Goal: Information Seeking & Learning: Learn about a topic

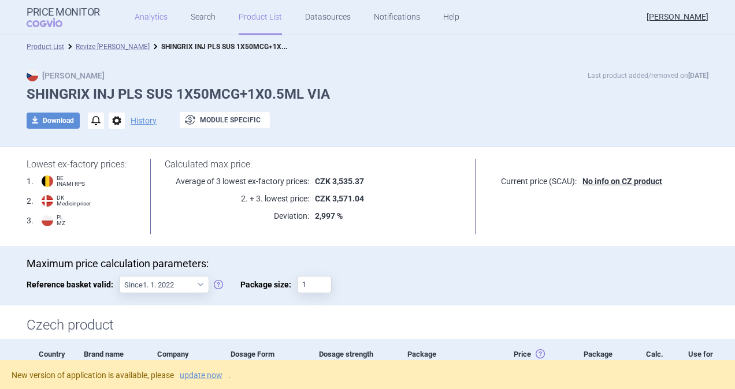
click at [137, 17] on link "Analytics" at bounding box center [151, 17] width 33 height 35
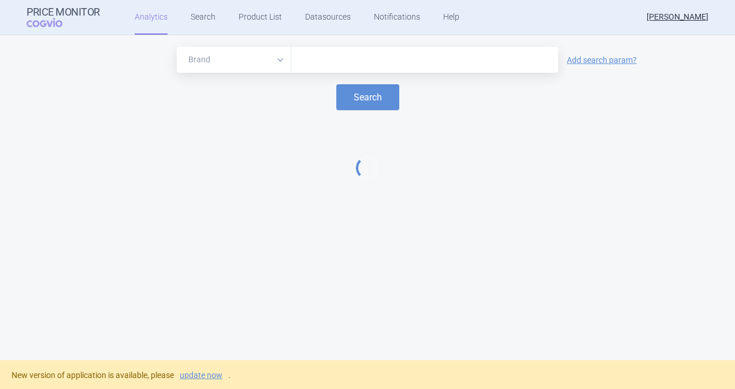
click at [312, 61] on input "text" at bounding box center [424, 60] width 255 height 15
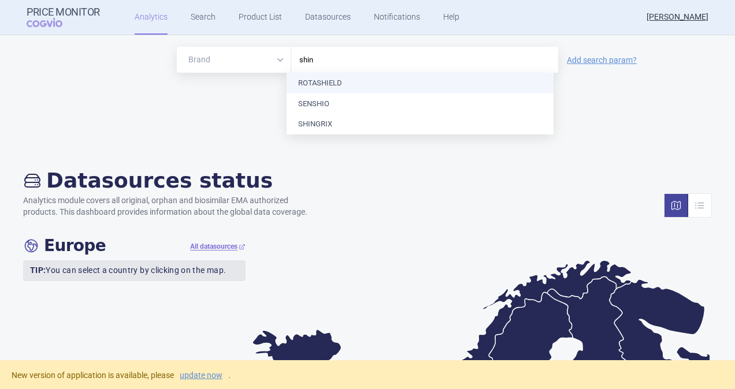
type input "shing"
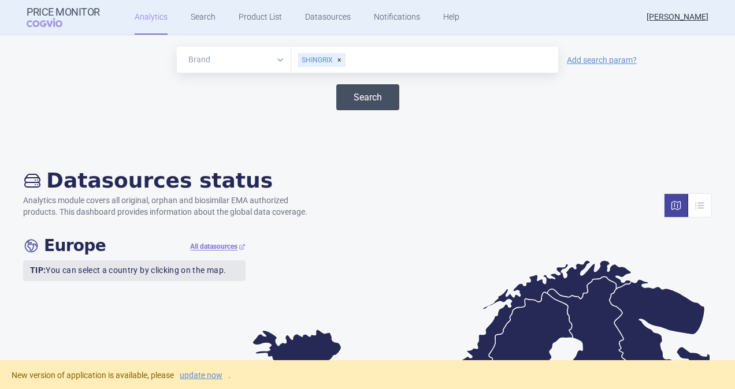
click at [364, 97] on button "Search" at bounding box center [367, 97] width 63 height 26
select select "EUR"
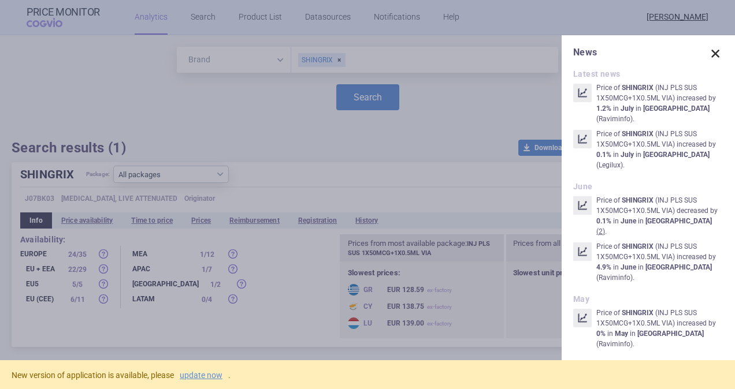
drag, startPoint x: 709, startPoint y: 51, endPoint x: 693, endPoint y: 52, distance: 16.2
click at [709, 51] on span at bounding box center [715, 54] width 16 height 16
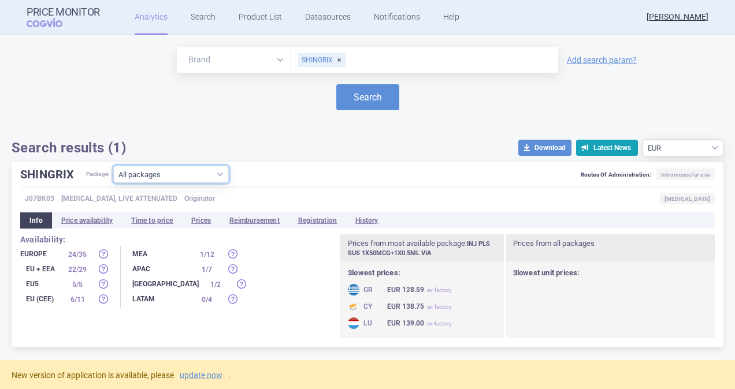
click at [222, 177] on select "All packages INJ PLS SUS 10X50MCG+10X0.5ML VIA ( 10 ) INJ PLS SUS 1X50MCG+1X0.5…" at bounding box center [171, 174] width 116 height 17
select select "955512ae-4a23-479a-843f-973701d0eb34"
click at [114, 183] on select "All packages INJ PLS SUS 10X50MCG+10X0.5ML VIA ( 10 ) INJ PLS SUS 1X50MCG+1X0.5…" at bounding box center [171, 174] width 116 height 17
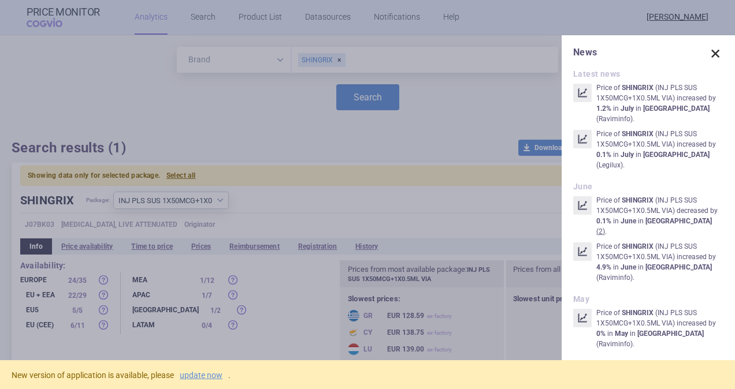
click at [712, 59] on span at bounding box center [715, 54] width 16 height 16
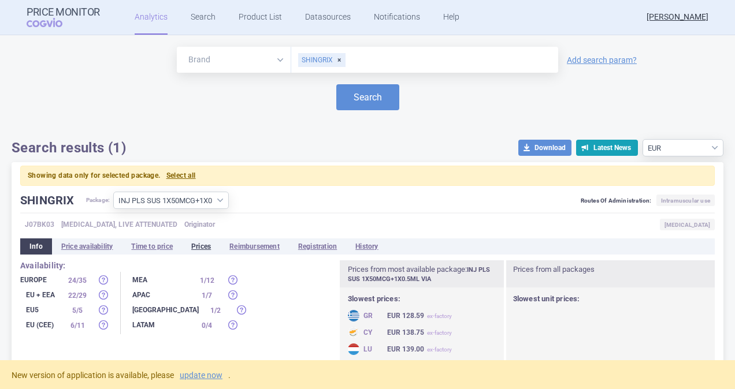
click at [200, 246] on li "Prices" at bounding box center [201, 247] width 38 height 16
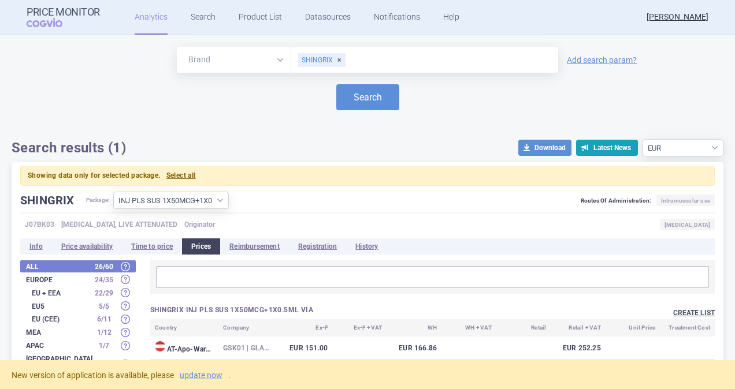
click at [690, 312] on button "Create list" at bounding box center [694, 313] width 42 height 10
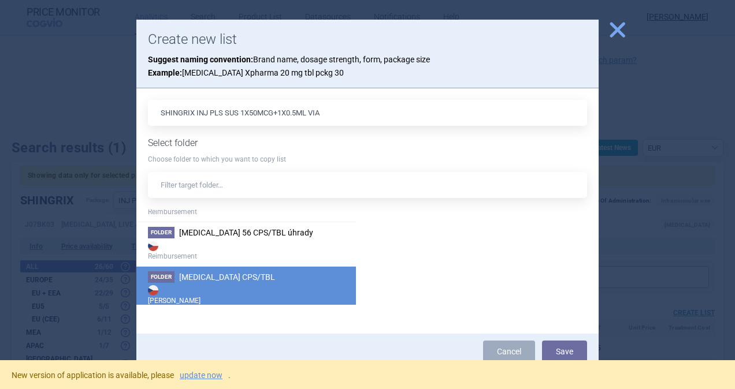
scroll to position [1175, 0]
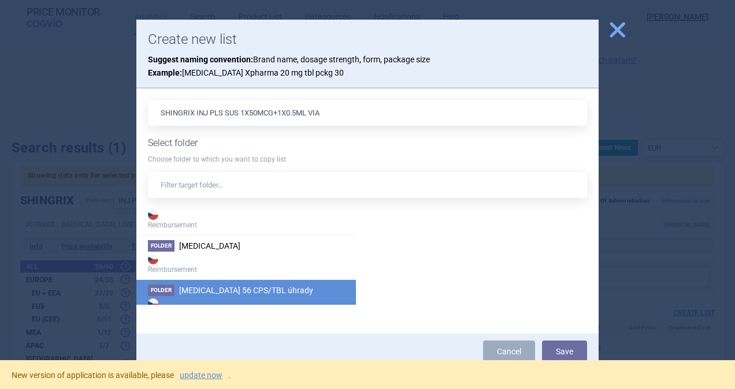
click at [210, 287] on span "[MEDICAL_DATA] 56 CPS/TBL úhrady" at bounding box center [246, 290] width 134 height 9
click at [567, 352] on button "Save" at bounding box center [564, 352] width 45 height 22
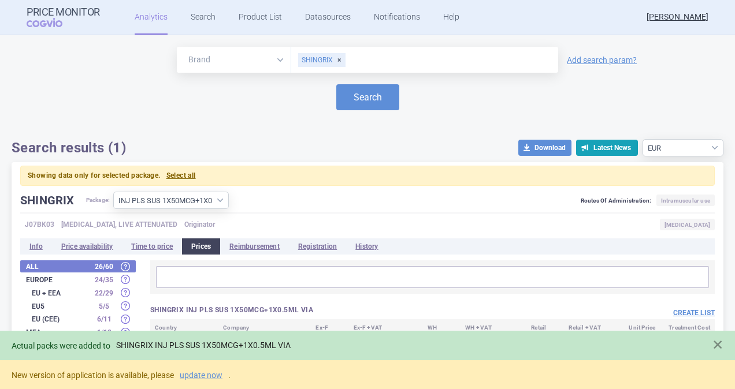
click at [230, 344] on link "SHINGRIX INJ PLS SUS 1X50MCG+1X0.5ML VIA" at bounding box center [203, 346] width 174 height 10
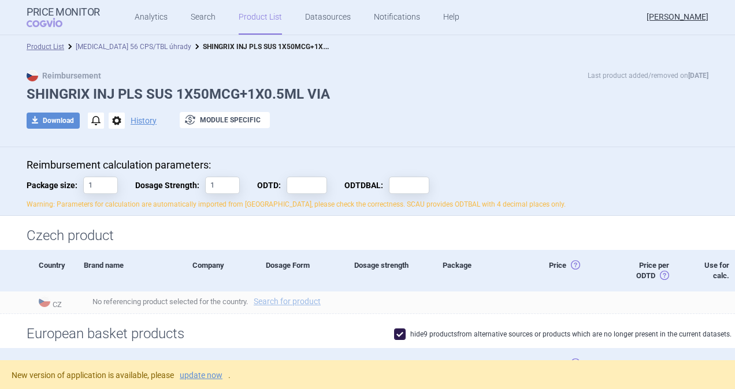
click at [127, 46] on link "[MEDICAL_DATA] 56 CPS/TBL úhrady" at bounding box center [134, 47] width 116 height 8
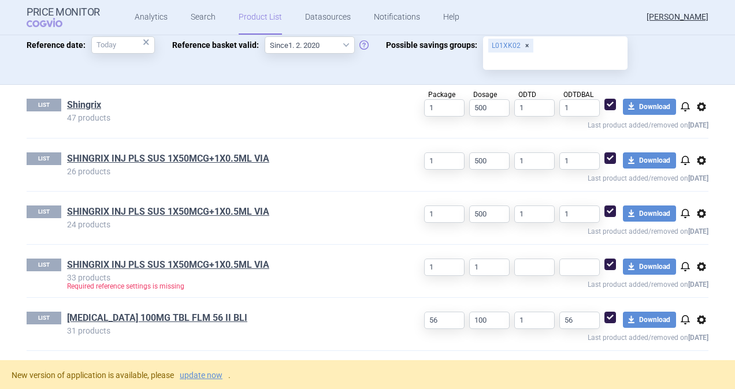
scroll to position [358, 0]
drag, startPoint x: 493, startPoint y: 215, endPoint x: 464, endPoint y: 207, distance: 29.3
click at [469, 207] on input "500" at bounding box center [489, 213] width 40 height 17
drag, startPoint x: 486, startPoint y: 263, endPoint x: 460, endPoint y: 259, distance: 26.3
click at [453, 263] on div "1 1 download Download notifications options Last product added/removed on [DATE]" at bounding box center [548, 274] width 321 height 32
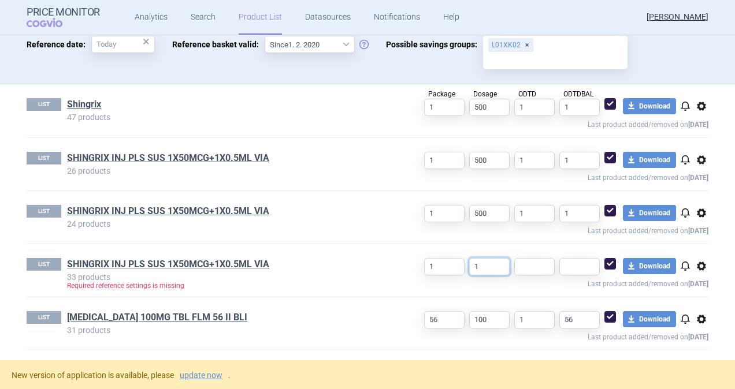
paste input "500"
type input "500"
click at [525, 268] on input "text" at bounding box center [534, 266] width 40 height 17
type input "1"
click at [580, 261] on input "text" at bounding box center [579, 266] width 40 height 17
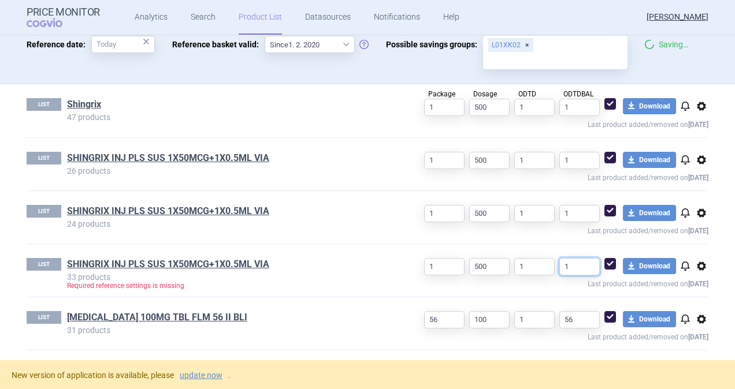
type input "1"
click at [334, 333] on div "LIST [MEDICAL_DATA] 100MG TBL FLM 56 II BLI 31 products" at bounding box center [207, 323] width 361 height 24
click at [202, 259] on link "SHINGRIX INJ PLS SUS 1X50MCG+1X0.5ML VIA" at bounding box center [168, 264] width 202 height 13
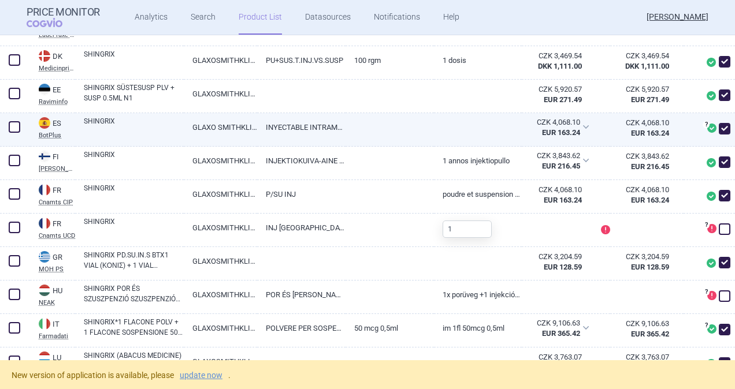
scroll to position [520, 0]
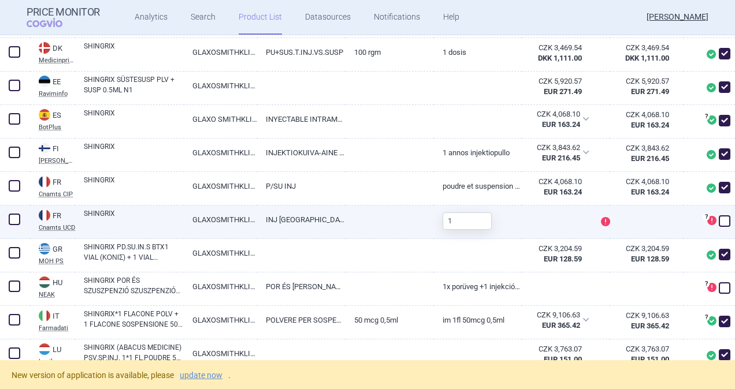
click at [15, 220] on span at bounding box center [15, 220] width 12 height 12
checkbox input "true"
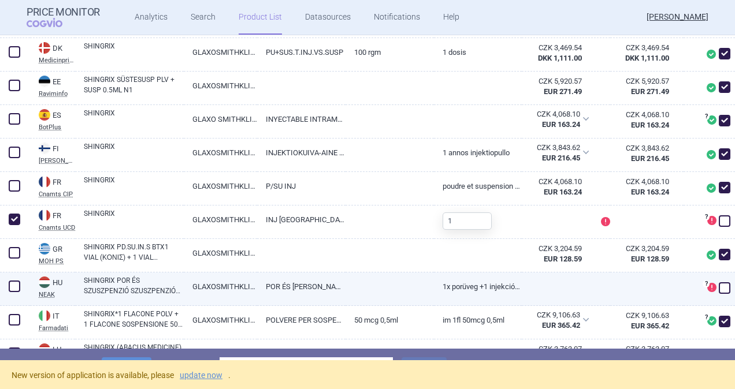
drag, startPoint x: 17, startPoint y: 288, endPoint x: 54, endPoint y: 286, distance: 37.6
click at [17, 288] on span at bounding box center [15, 287] width 12 height 12
checkbox input "true"
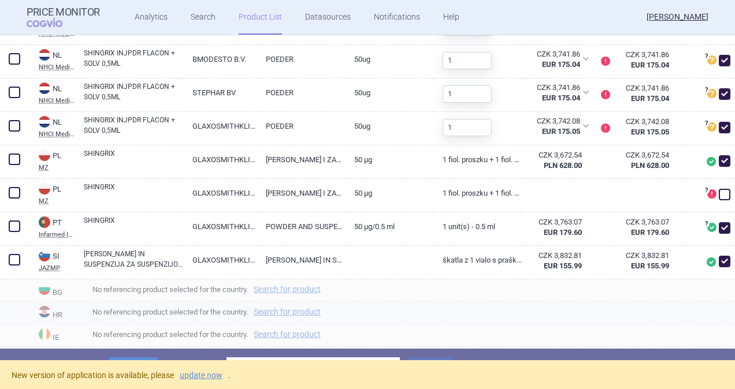
scroll to position [924, 0]
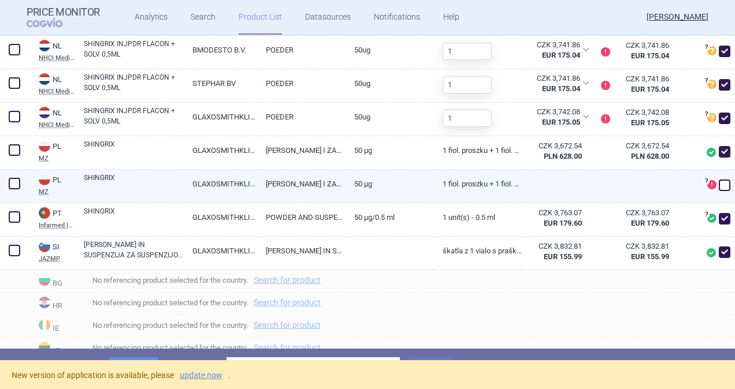
click at [13, 185] on span at bounding box center [15, 184] width 12 height 12
checkbox input "true"
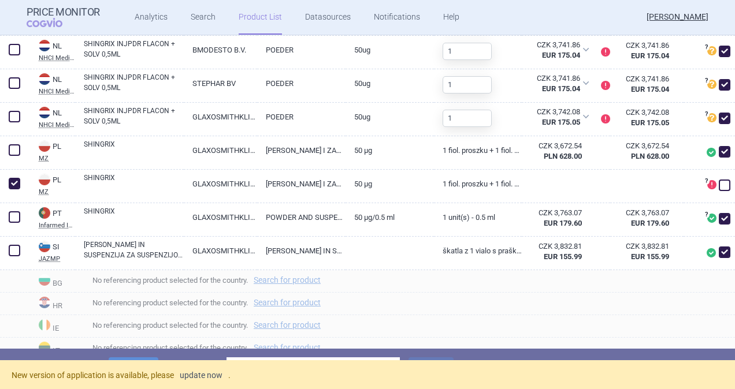
click at [209, 371] on link "update now" at bounding box center [201, 375] width 43 height 8
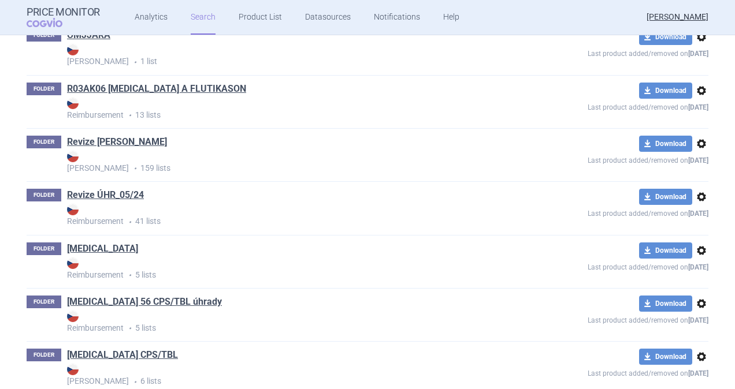
scroll to position [1518, 0]
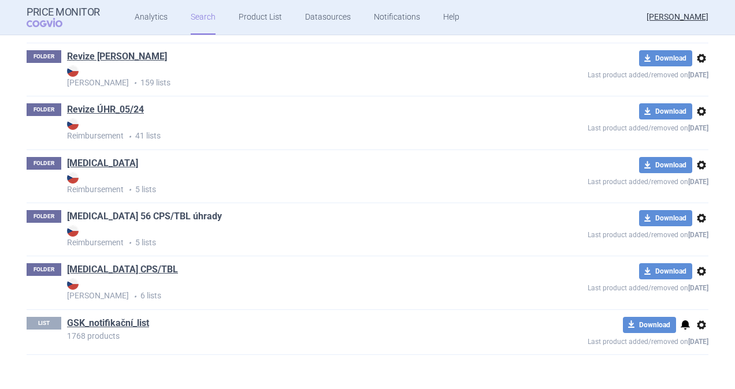
click at [104, 215] on link "[MEDICAL_DATA] 56 CPS/TBL úhrady" at bounding box center [144, 216] width 155 height 13
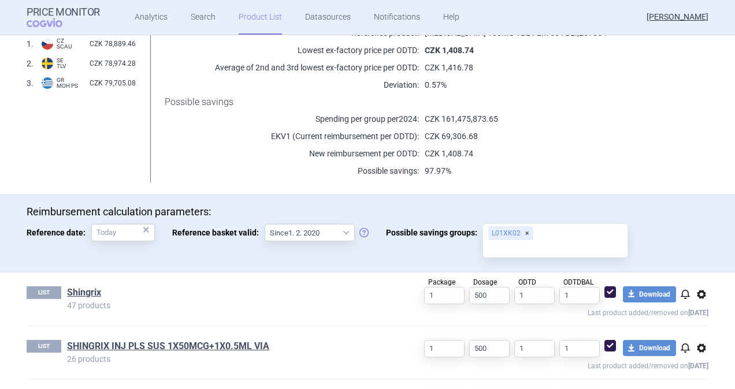
scroll to position [329, 0]
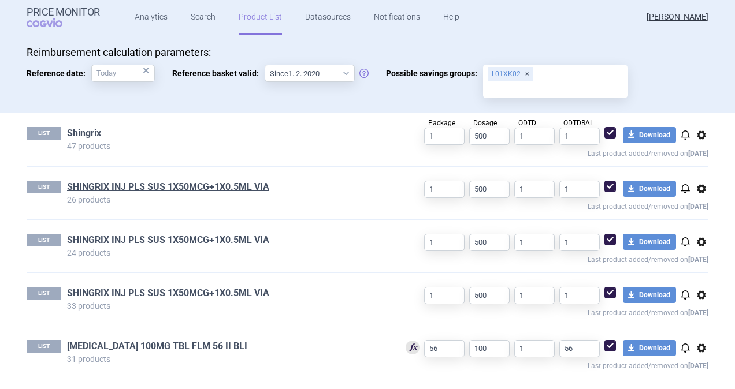
click at [198, 289] on link "SHINGRIX INJ PLS SUS 1X50MCG+1X0.5ML VIA" at bounding box center [168, 293] width 202 height 13
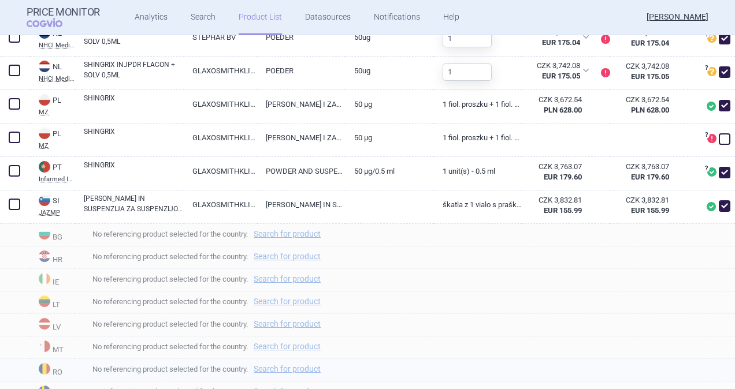
scroll to position [920, 0]
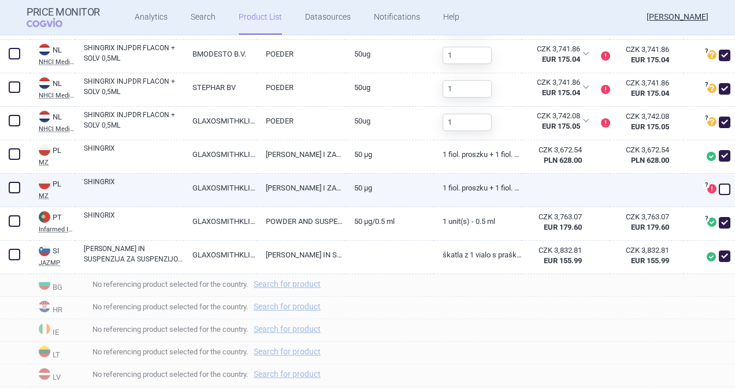
click at [11, 187] on span at bounding box center [15, 188] width 12 height 12
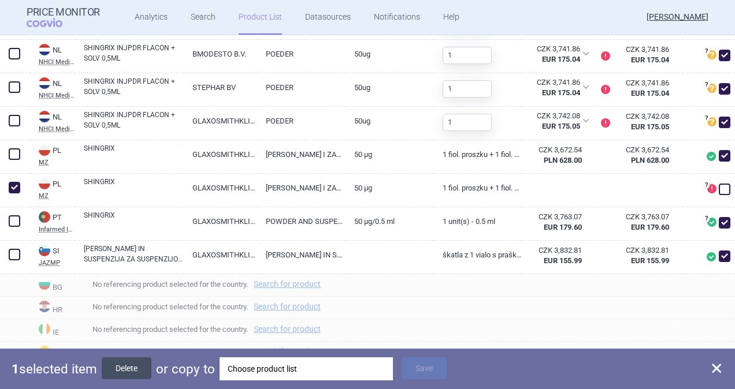
click at [143, 363] on button "Delete" at bounding box center [127, 369] width 50 height 22
checkbox input "false"
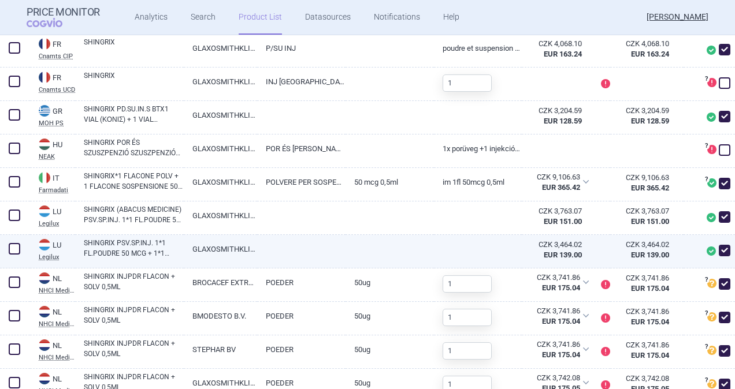
scroll to position [631, 0]
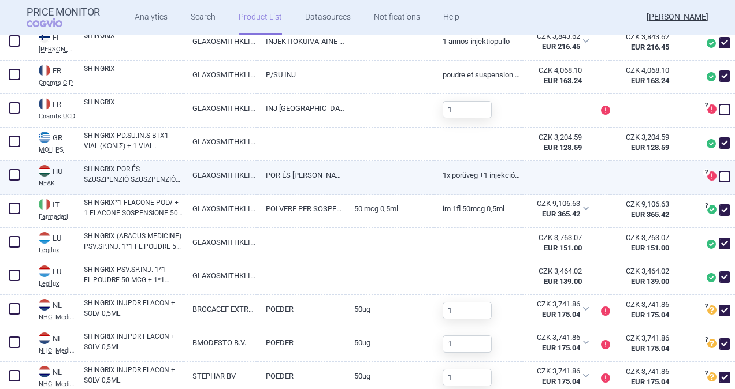
click at [16, 174] on span at bounding box center [15, 175] width 12 height 12
checkbox input "true"
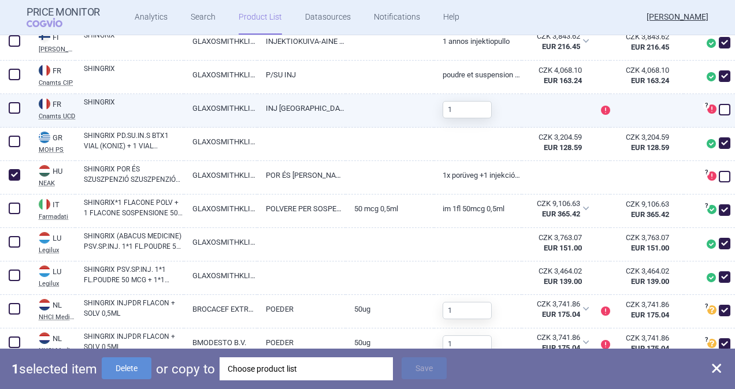
click at [18, 112] on span at bounding box center [15, 108] width 12 height 12
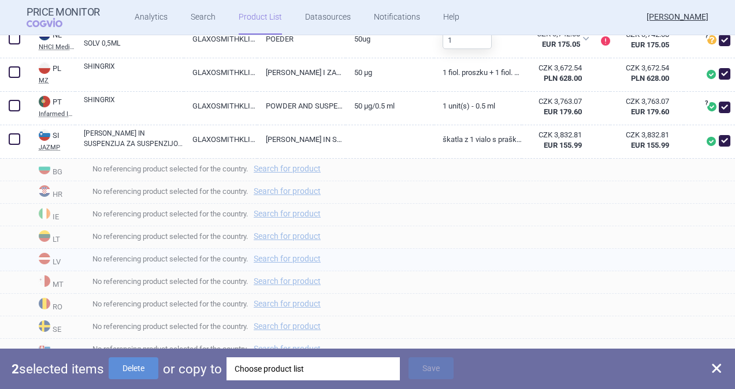
scroll to position [945, 0]
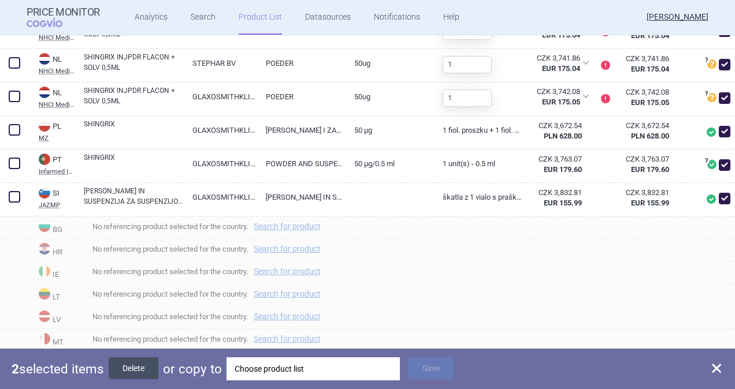
click at [150, 367] on button "Delete" at bounding box center [134, 369] width 50 height 22
checkbox input "false"
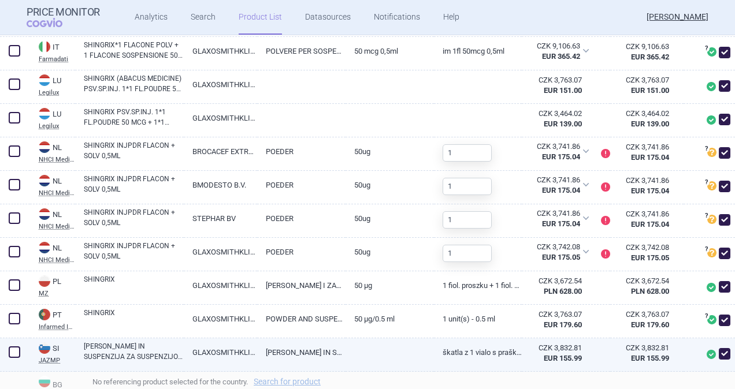
scroll to position [704, 0]
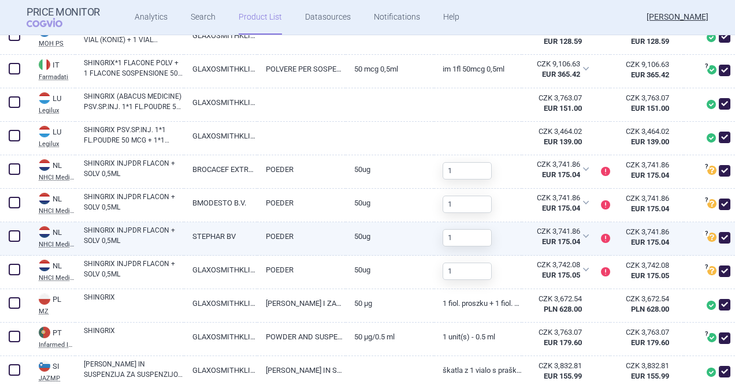
click at [13, 233] on span at bounding box center [15, 237] width 12 height 12
checkbox input "true"
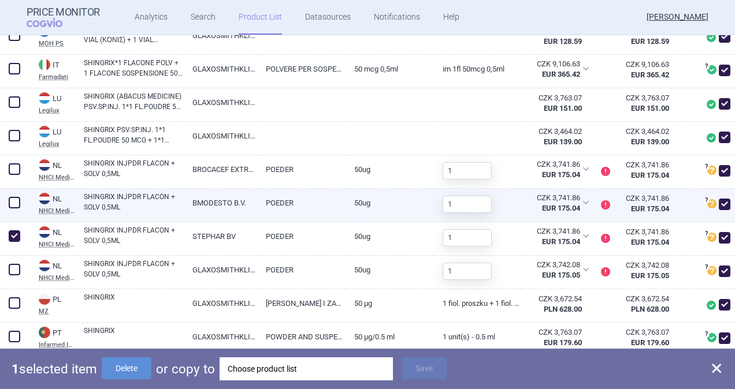
click at [12, 202] on span at bounding box center [15, 203] width 12 height 12
checkbox input "true"
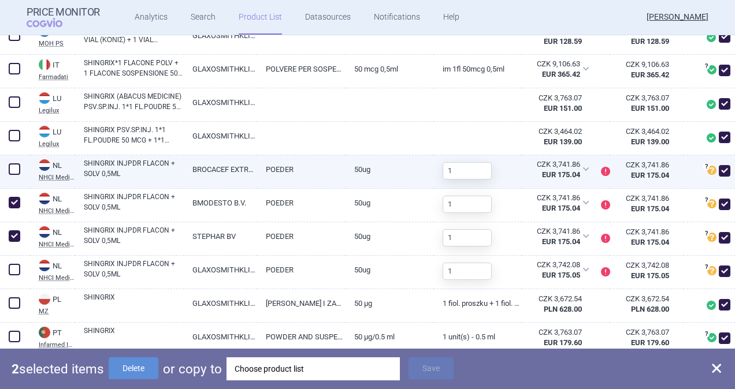
click at [12, 163] on span at bounding box center [15, 169] width 12 height 12
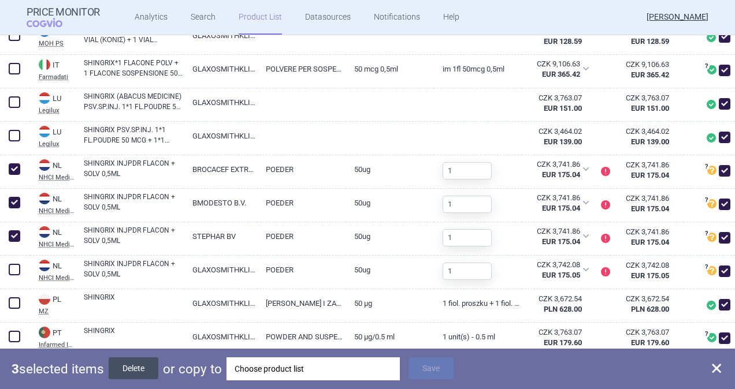
click at [140, 370] on button "Delete" at bounding box center [134, 369] width 50 height 22
checkbox input "false"
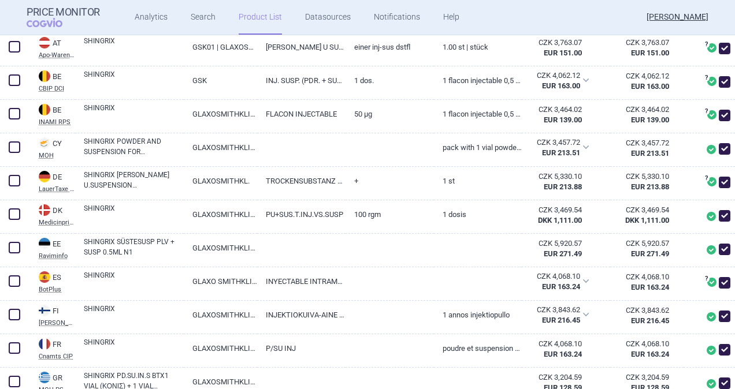
scroll to position [0, 0]
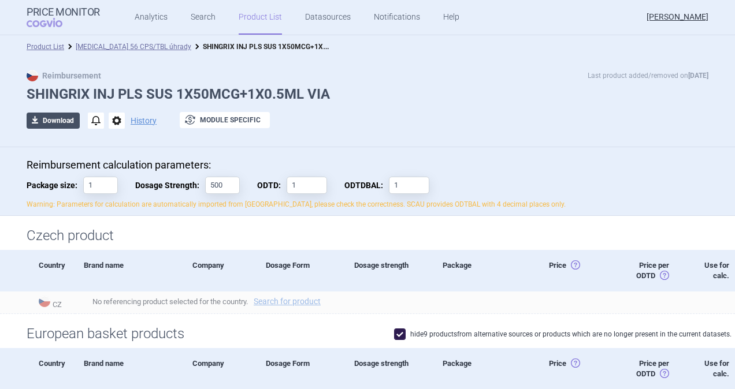
click at [64, 121] on button "download Download" at bounding box center [53, 121] width 53 height 16
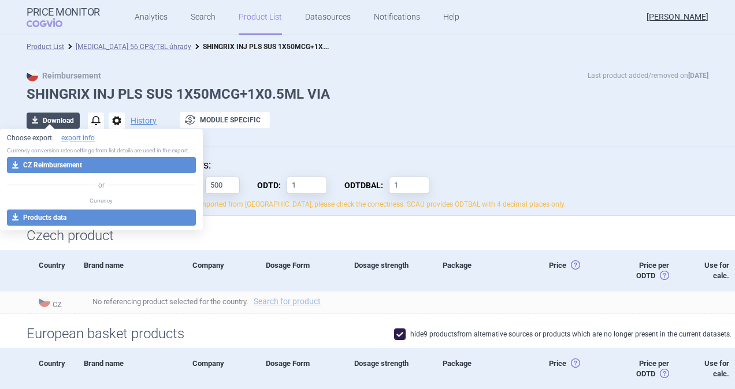
select select "EUR"
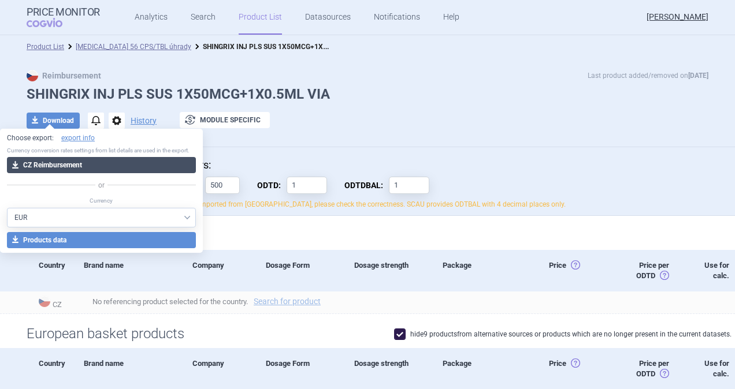
click at [81, 165] on button "download CZ Reimbursement" at bounding box center [101, 165] width 189 height 16
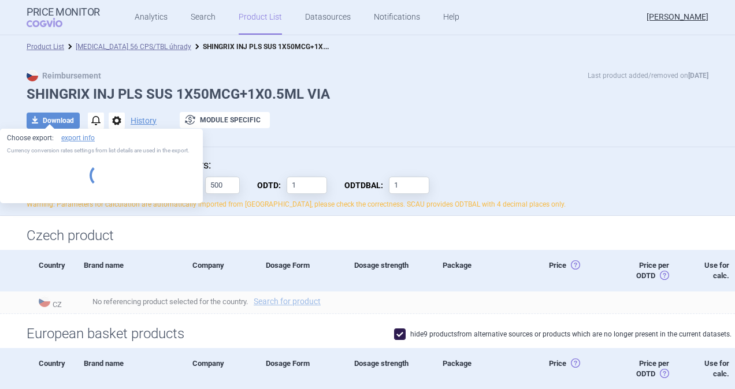
select select "EUR"
